Goal: Find specific page/section: Find specific page/section

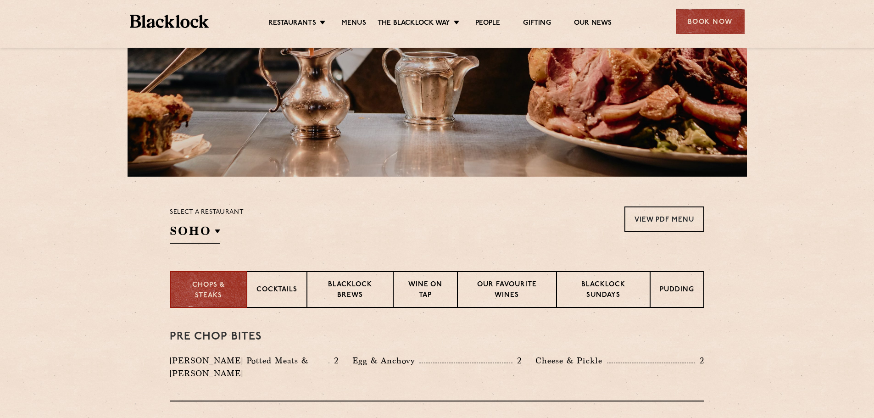
scroll to position [46, 0]
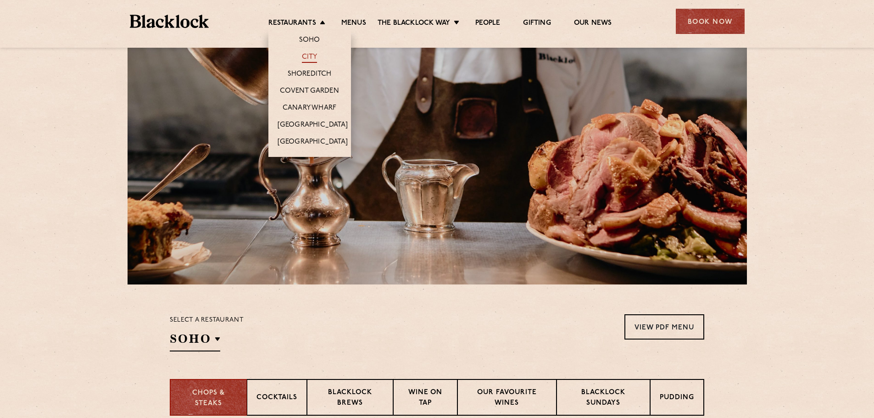
click at [314, 56] on link "City" at bounding box center [310, 58] width 16 height 10
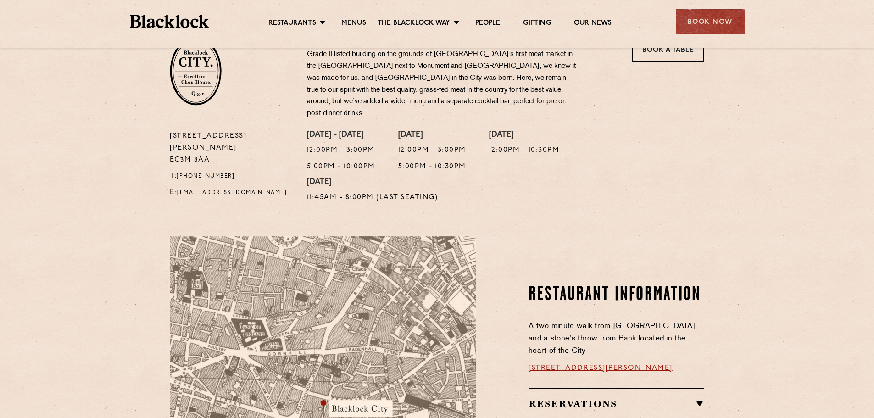
scroll to position [92, 0]
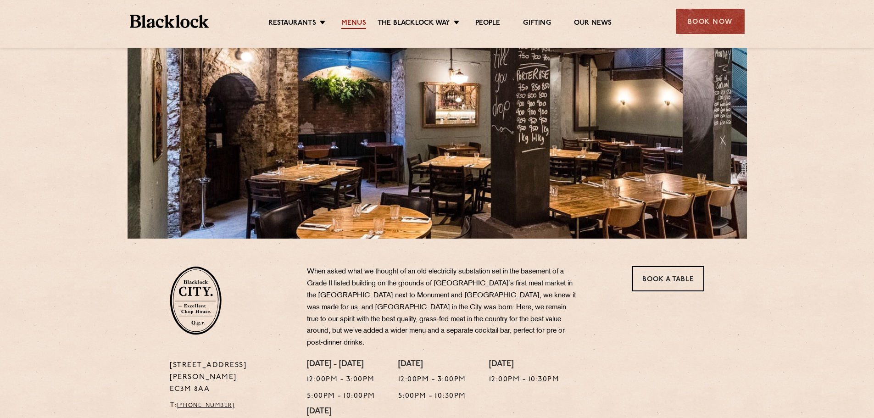
click at [358, 22] on link "Menus" at bounding box center [353, 24] width 25 height 10
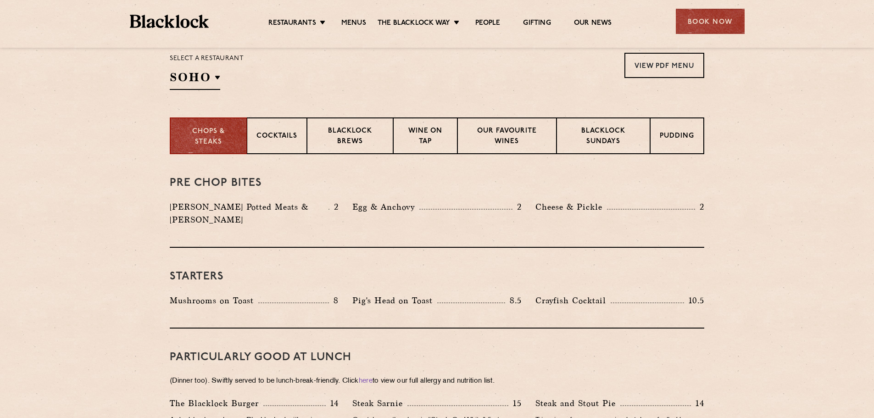
scroll to position [321, 0]
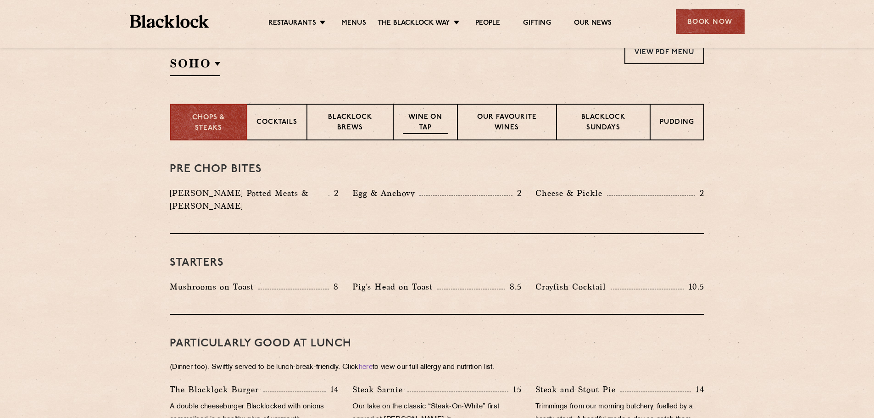
click at [405, 113] on p "Wine on Tap" at bounding box center [425, 123] width 45 height 22
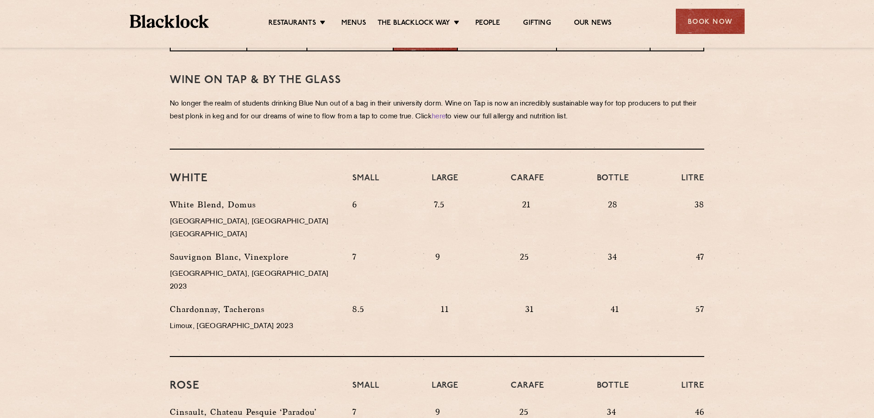
scroll to position [413, 0]
